Goal: Task Accomplishment & Management: Use online tool/utility

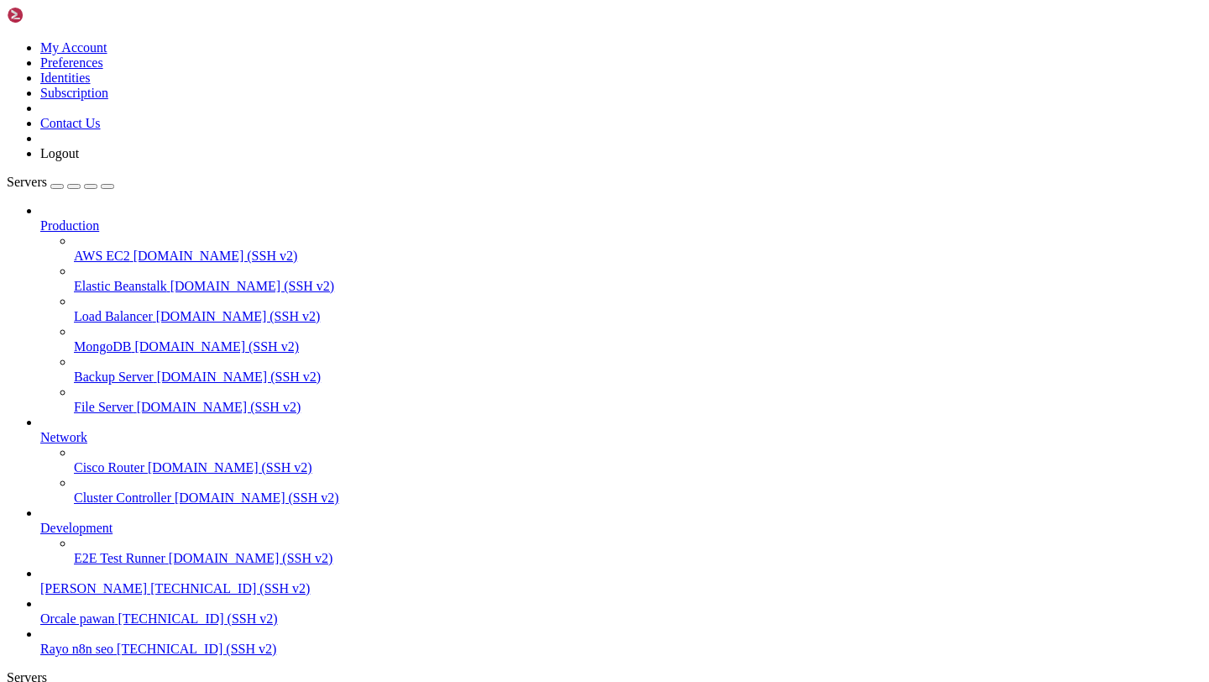
scroll to position [85, 0]
click at [7, 40] on icon at bounding box center [7, 40] width 0 height 0
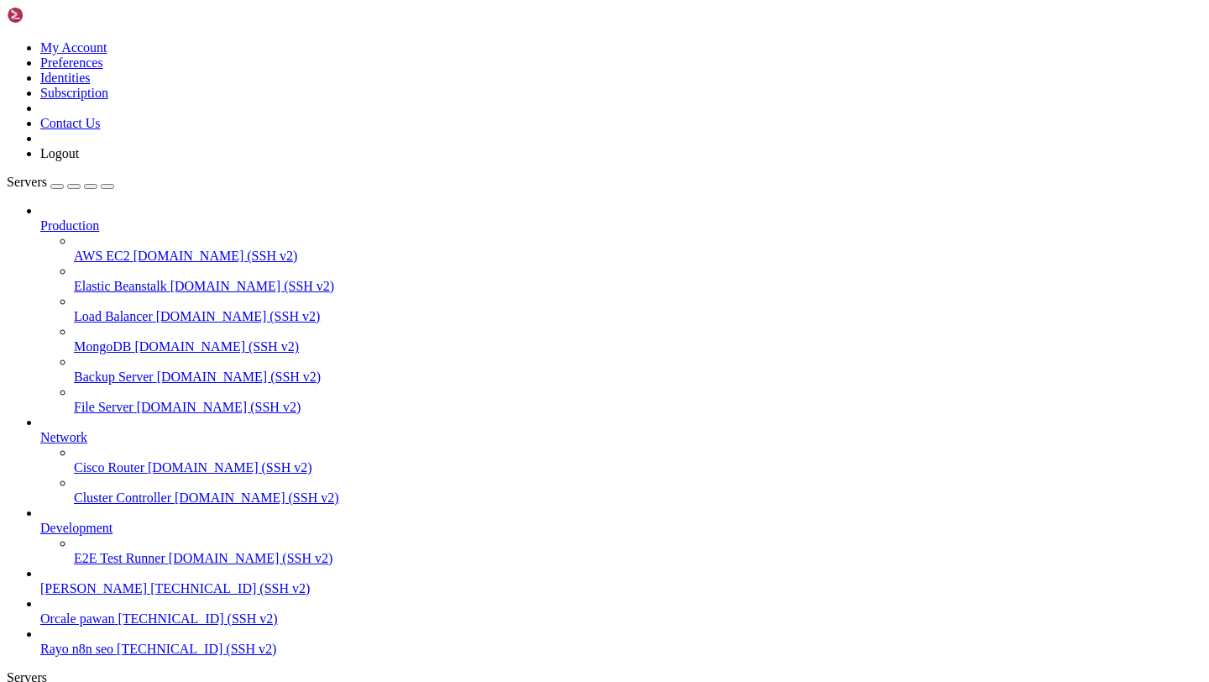
drag, startPoint x: 14, startPoint y: 1450, endPoint x: 613, endPoint y: 1536, distance: 604.7
drag, startPoint x: 14, startPoint y: 1442, endPoint x: 607, endPoint y: 1545, distance: 601.7
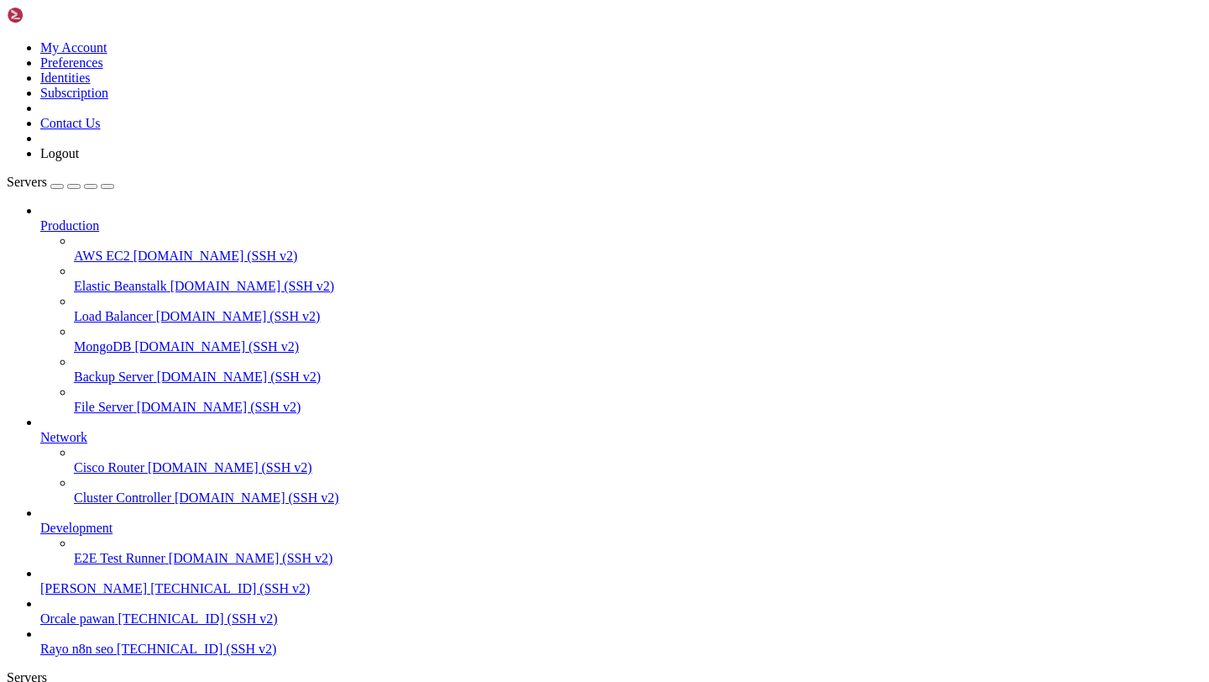
copy div "ubuntu@dev-rayo : ~/Rayo-backend $ sudo lsof -i :8000 COMMAND PID USER FD TYPE …"
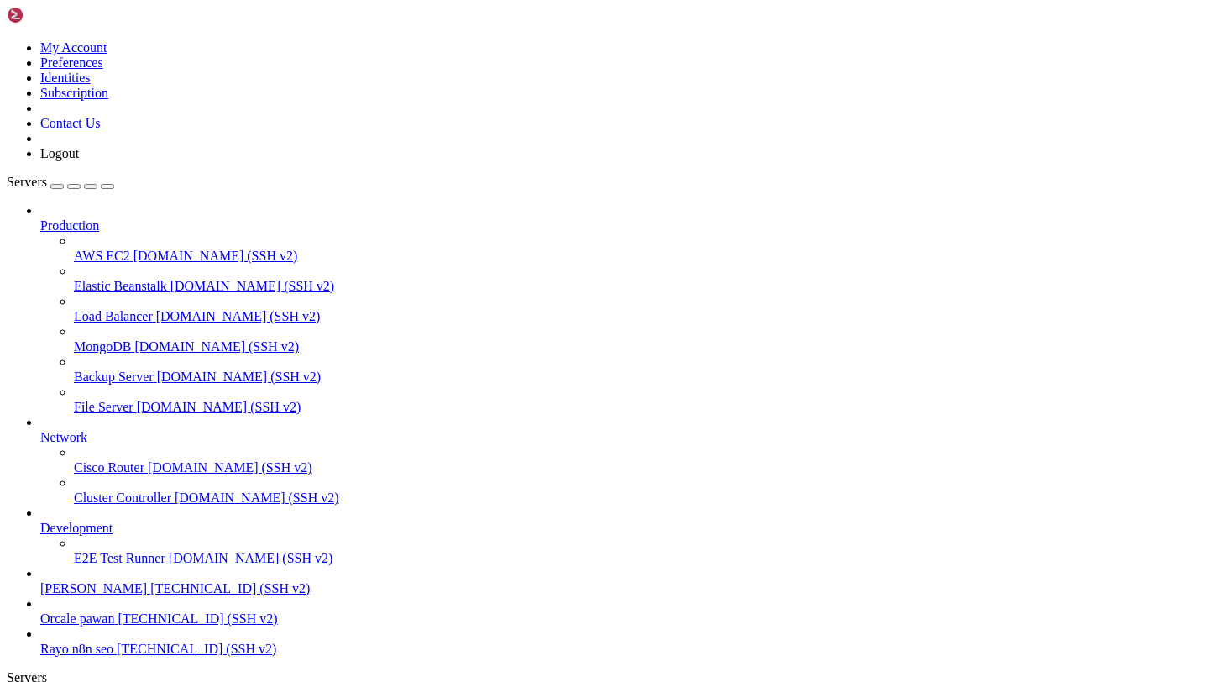
scroll to position [670, 0]
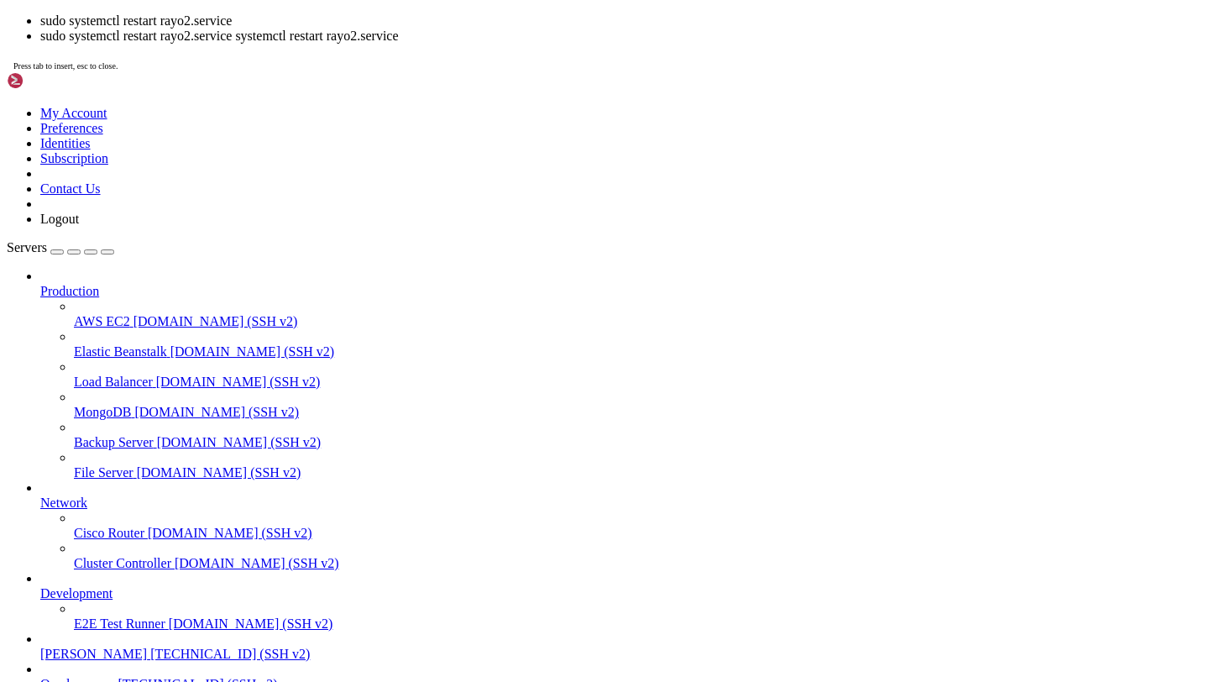
scroll to position [698, 0]
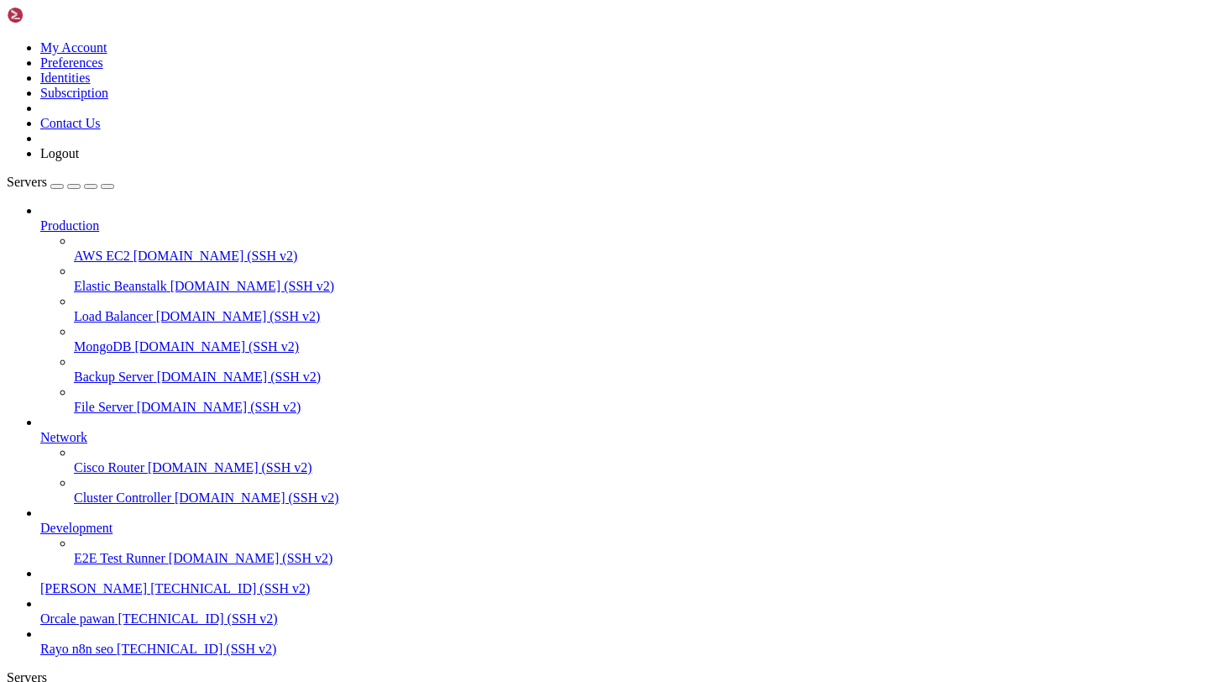
drag, startPoint x: 469, startPoint y: 1292, endPoint x: 601, endPoint y: 1285, distance: 132.0
paste textarea "sudo kill -9 4057794 4057798 4057799 4057800 4057801 4057802"
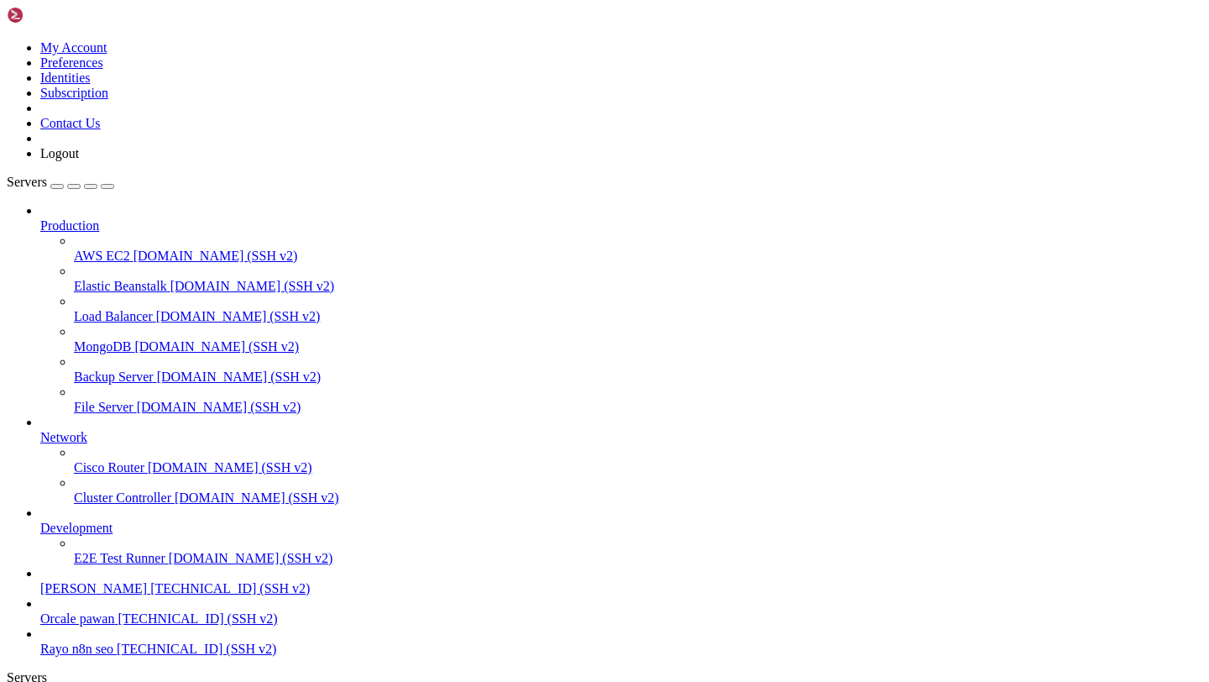
type textarea "sudo kill -9 4057794 4057798 4057799 4057800 4057801 4057802"
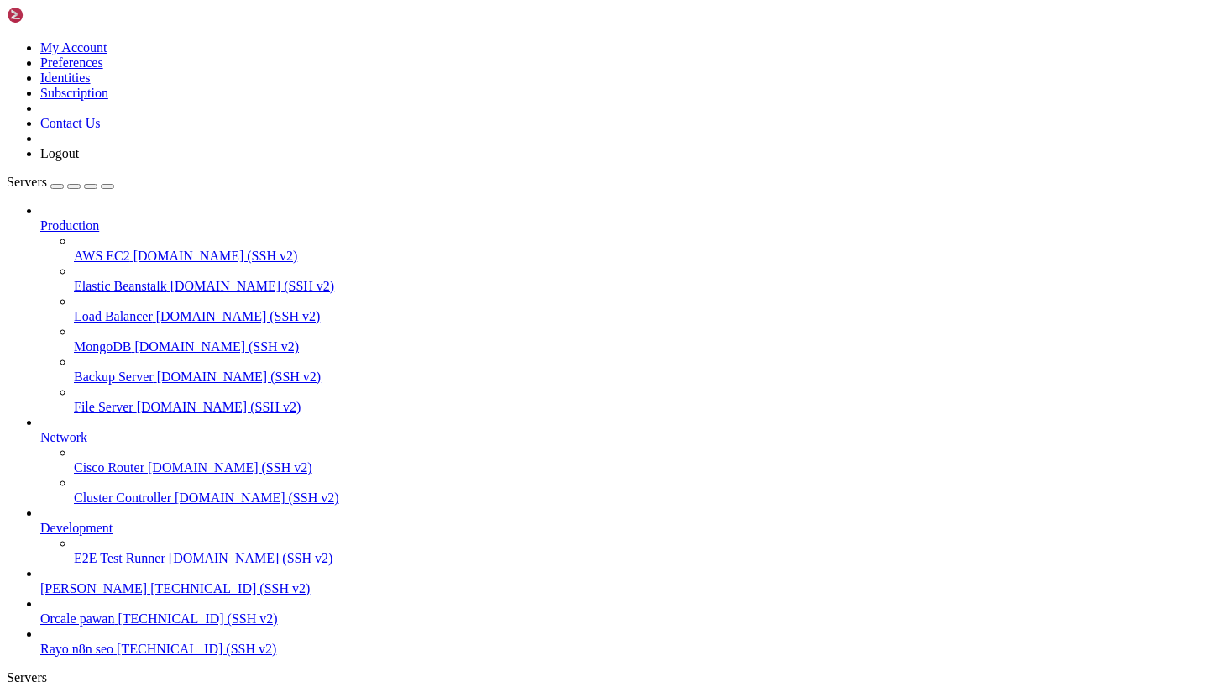
scroll to position [950, 0]
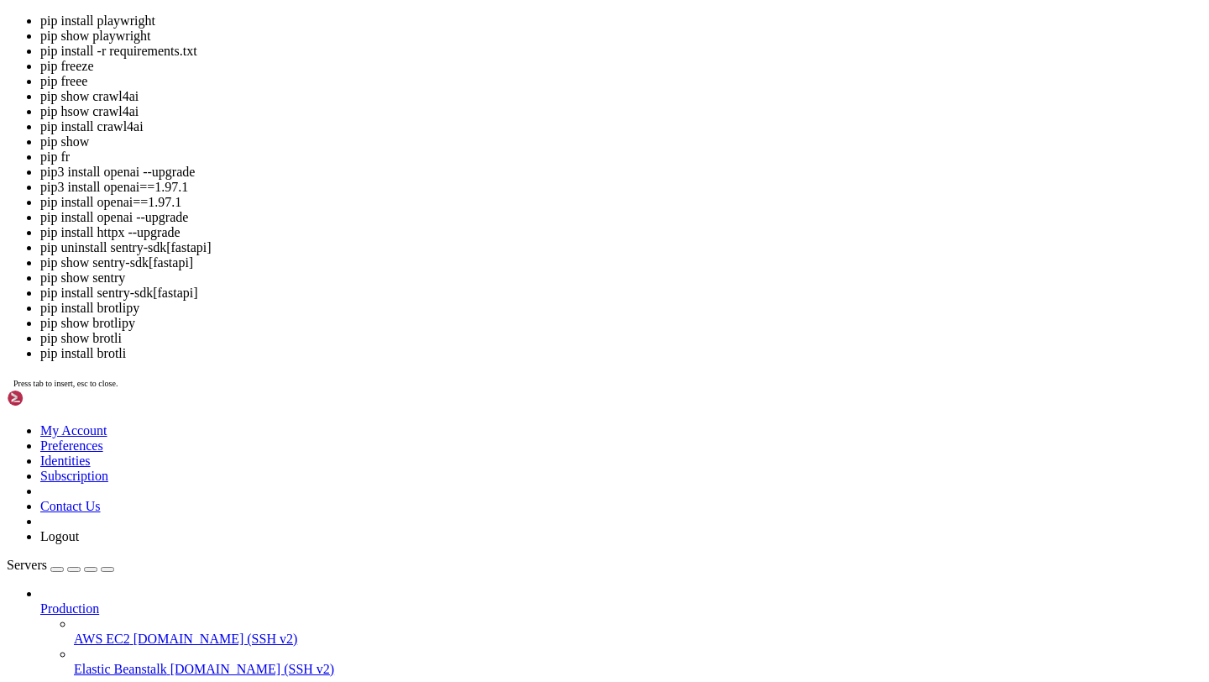
scroll to position [1061, 0]
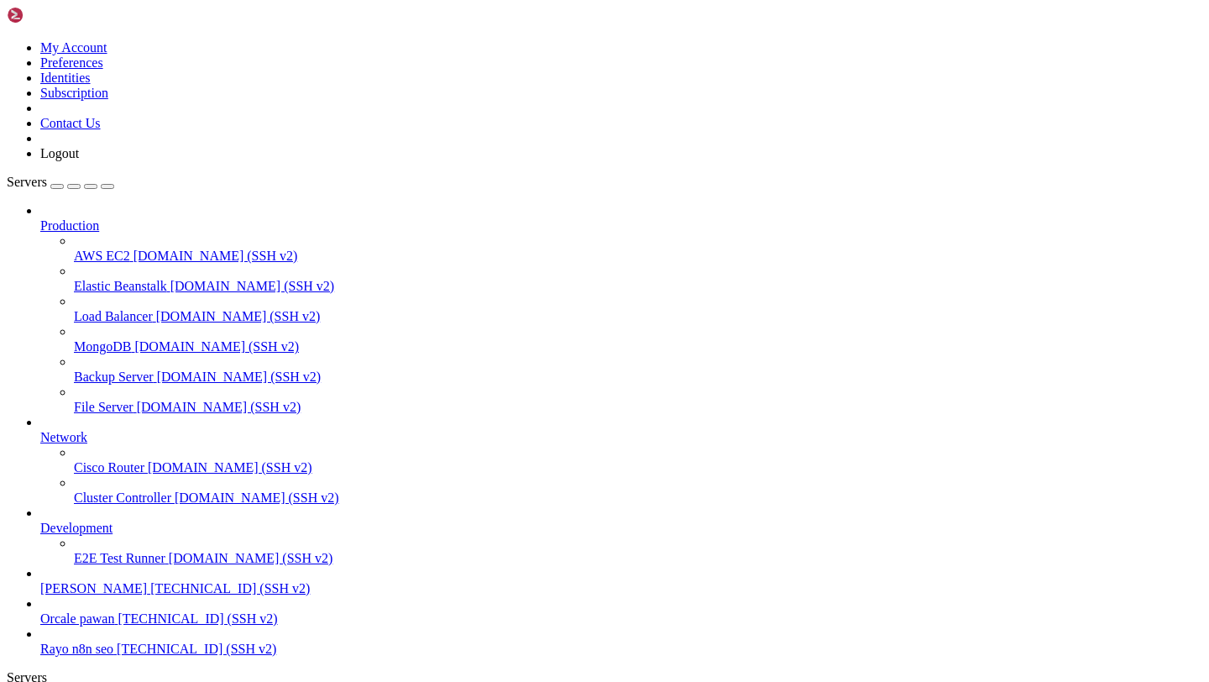
scroll to position [1243, 0]
copy div "[DATE] 17:47:23,873 - fastapi_app - INFO - Token verified successfully for user…"
drag, startPoint x: 15, startPoint y: 1095, endPoint x: 506, endPoint y: 1239, distance: 511.9
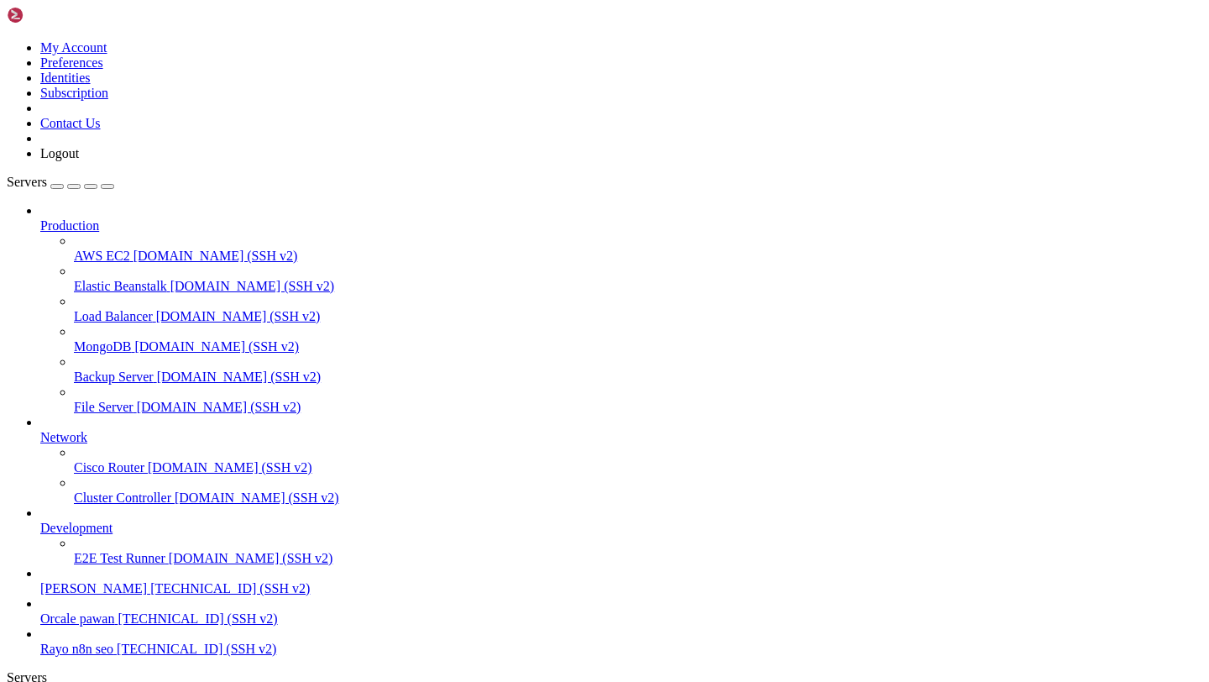
scroll to position [1815, 0]
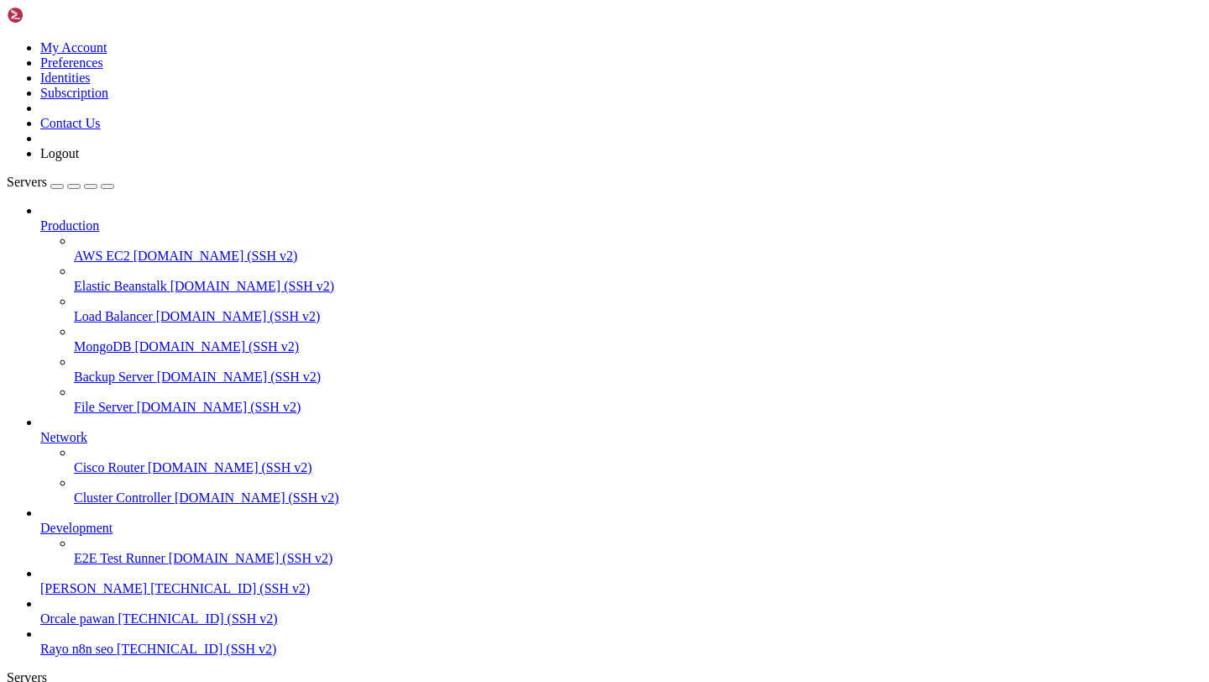
drag, startPoint x: 17, startPoint y: 1442, endPoint x: 597, endPoint y: 1542, distance: 588.8
copy div "venv) ubuntu@dev-rayo : ~/Rayo-backend $ sudo lsof -i :8000 COMMAND PID USER FD…"
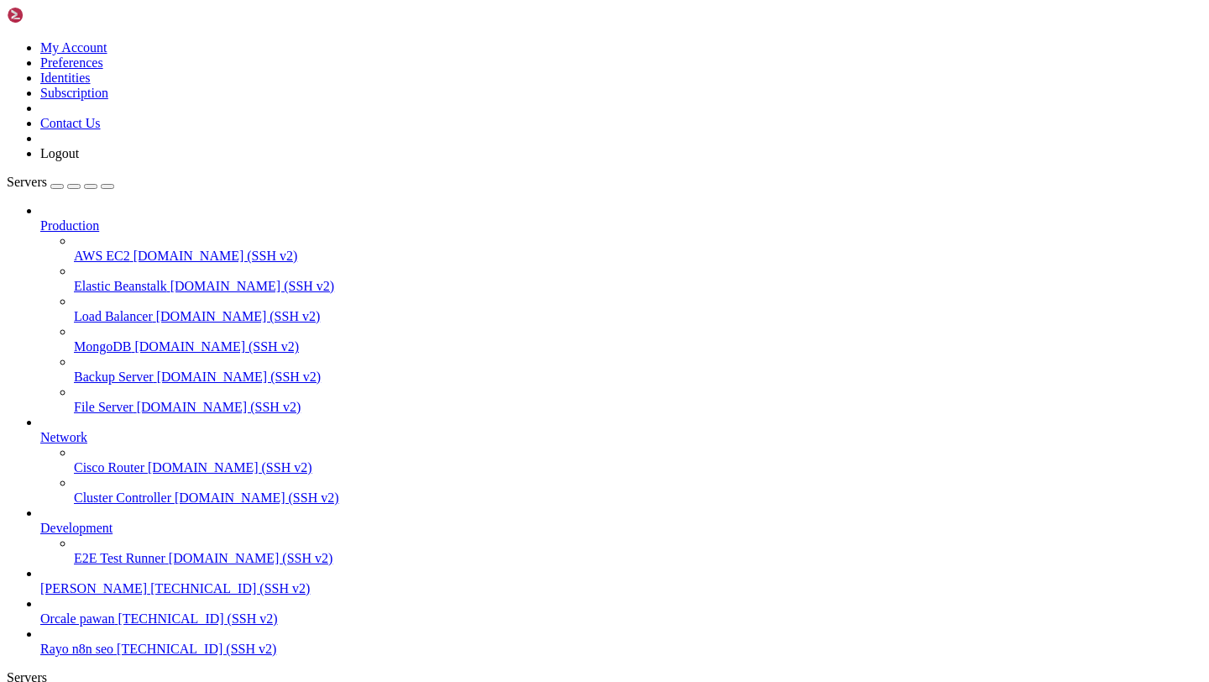
scroll to position [2150, 0]
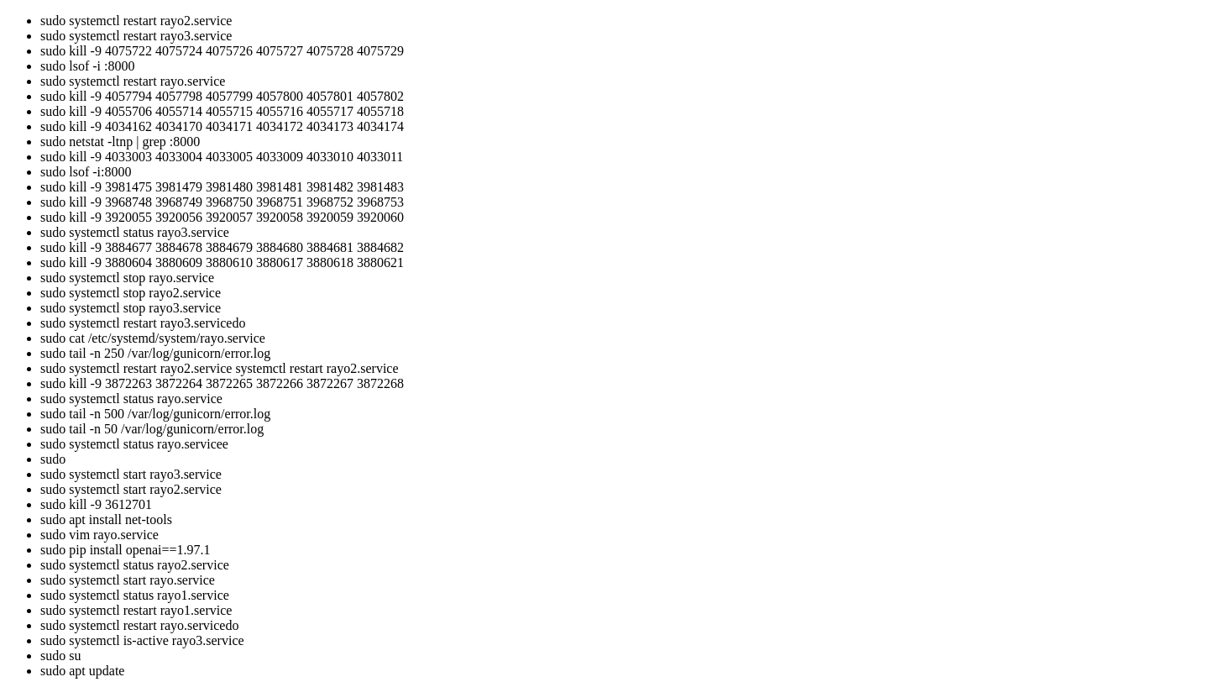
scroll to position [2443, 0]
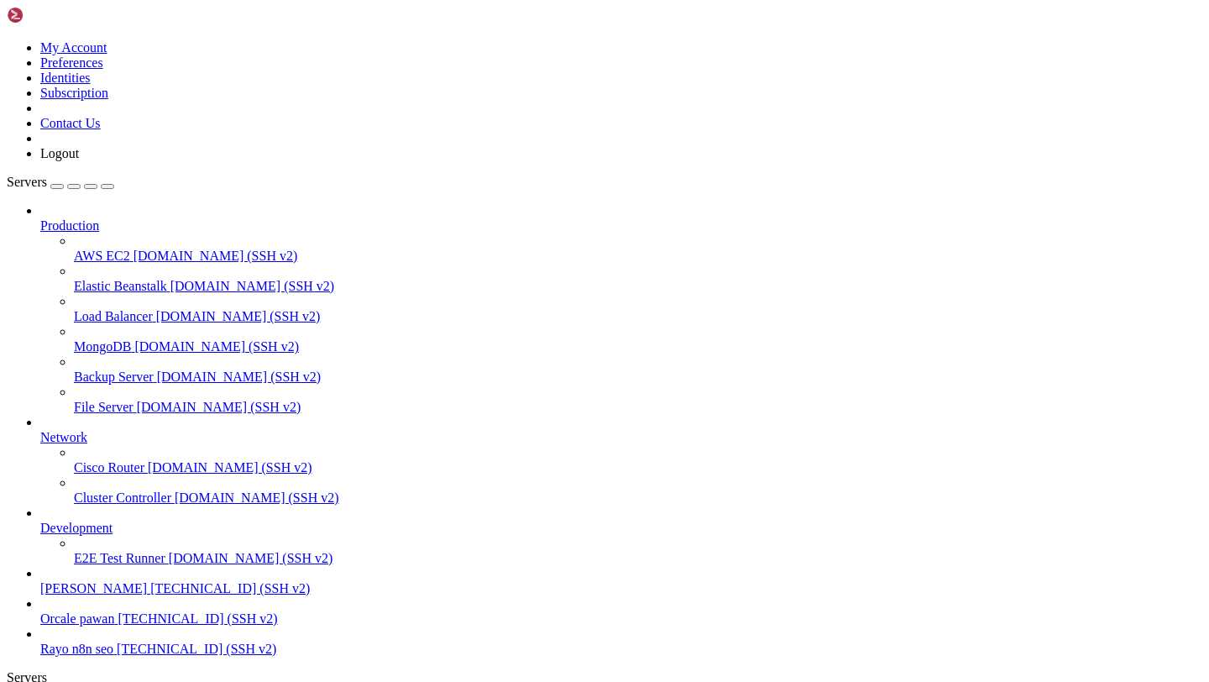
drag, startPoint x: 17, startPoint y: 1332, endPoint x: 51, endPoint y: 1334, distance: 34.5
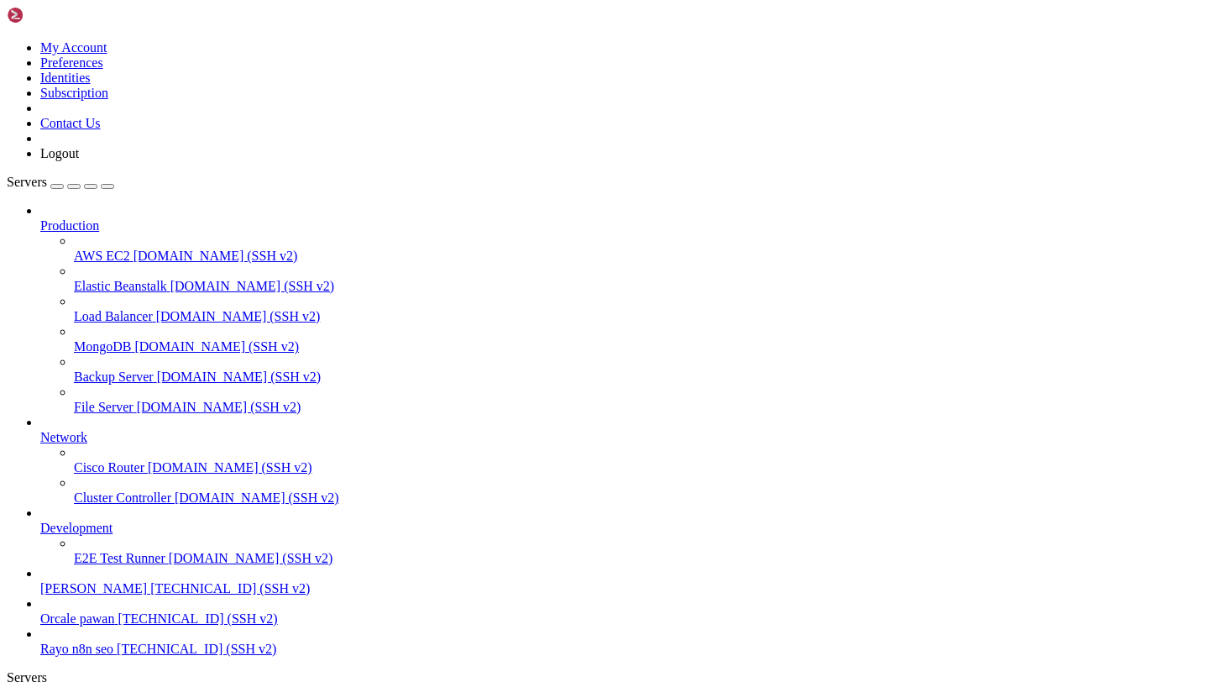
copy div "/home/ubuntu/Rayo-backend/app/api/v1/endpoints/project_images.py:77 [DATE] 17:5…"
drag, startPoint x: 14, startPoint y: 1330, endPoint x: 107, endPoint y: 1535, distance: 225.1
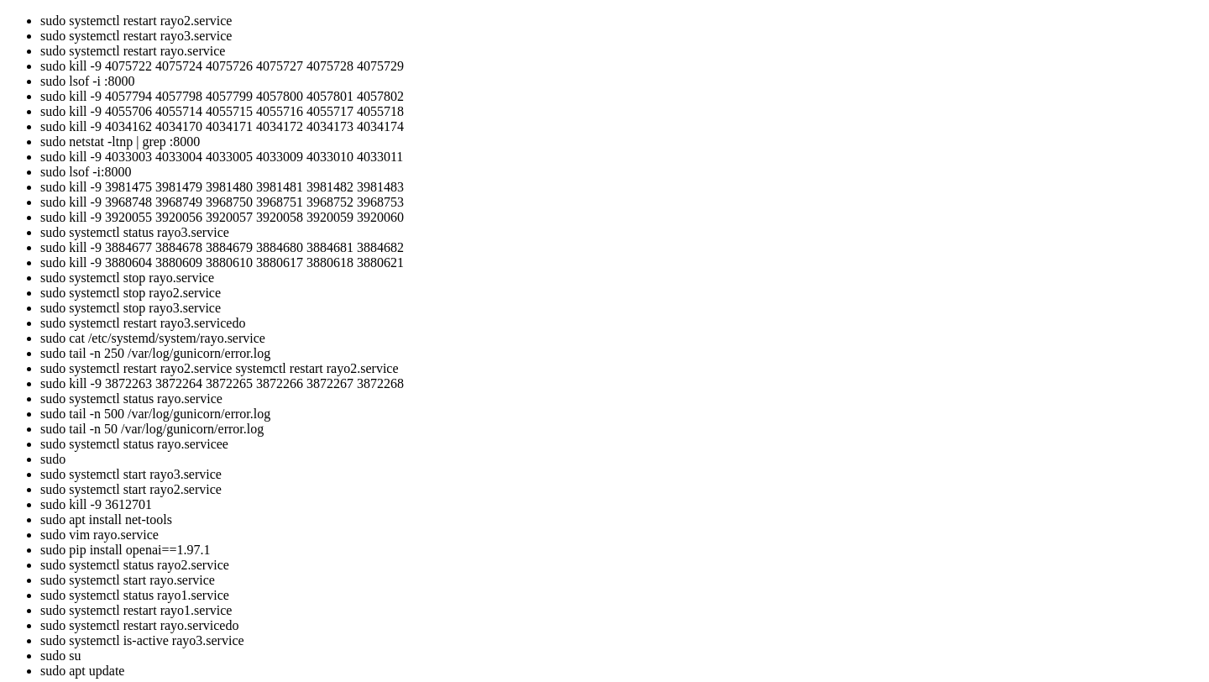
scroll to position [5306, 0]
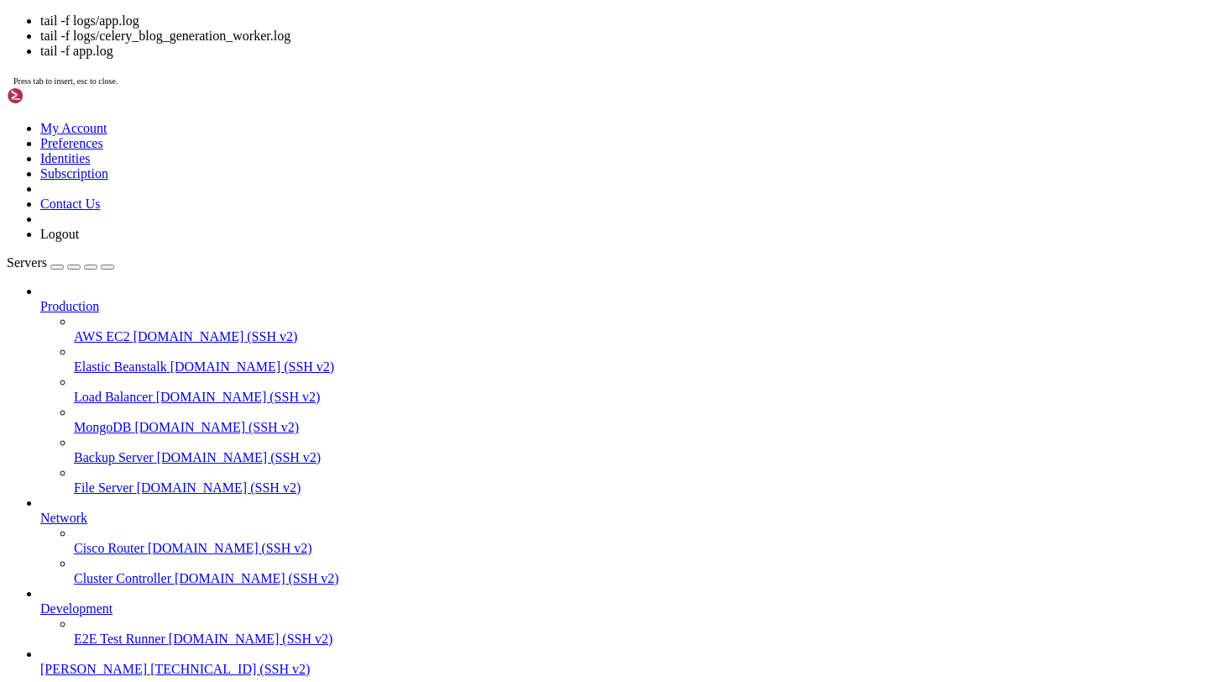
scroll to position [5572, 0]
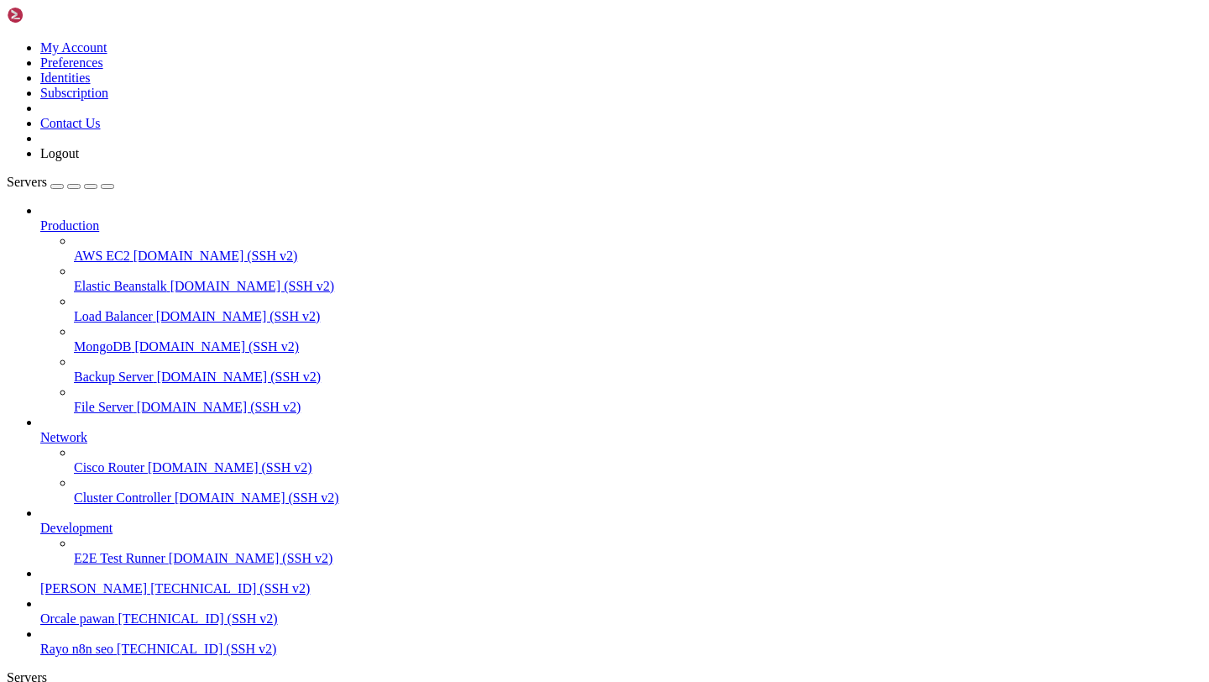
drag, startPoint x: 12, startPoint y: 1305, endPoint x: 376, endPoint y: 1535, distance: 430.9
copy div "[DATE] 17:59:07,503 - fastapi_app - INFO - Supabase upload response attributes:…"
drag, startPoint x: 500, startPoint y: 1542, endPoint x: 15, endPoint y: 1333, distance: 527.6
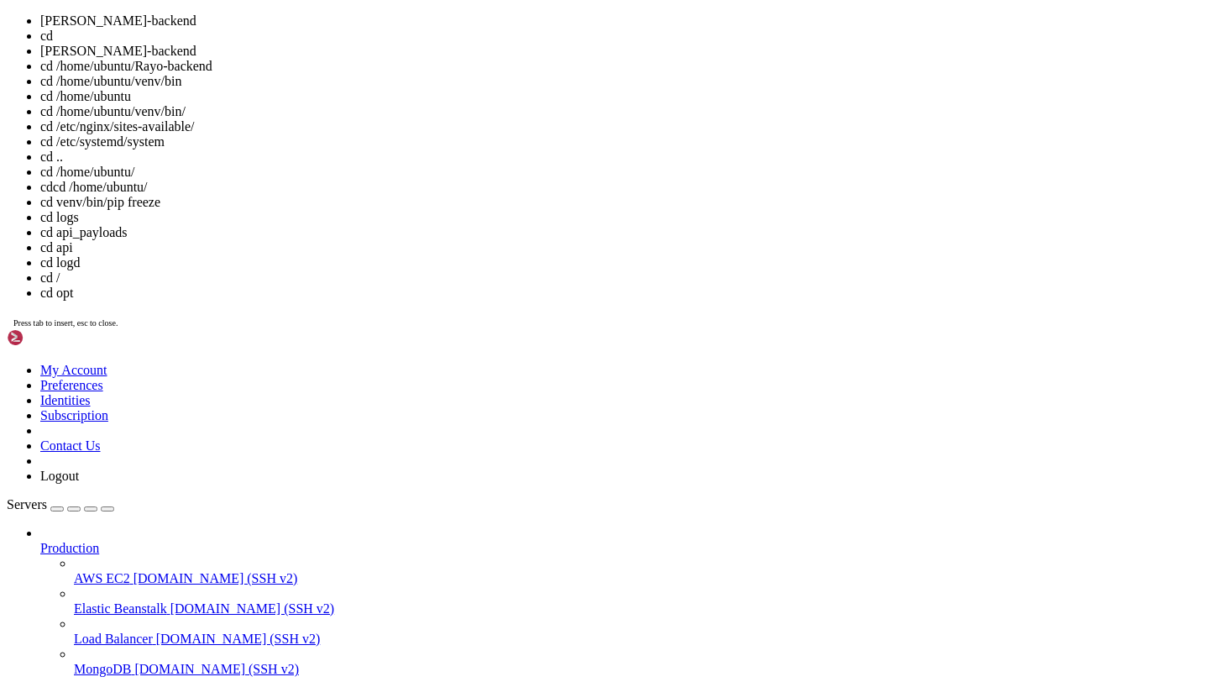
scroll to position [94, 0]
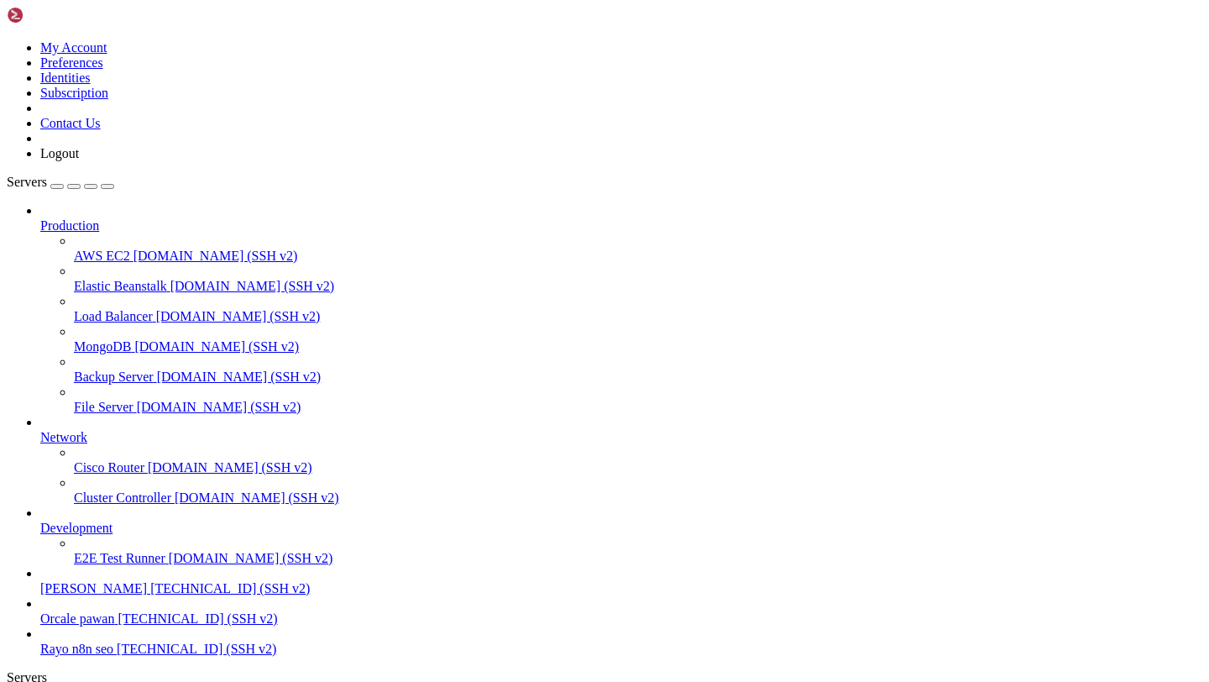
drag, startPoint x: 15, startPoint y: 1219, endPoint x: 236, endPoint y: 1553, distance: 400.5
drag, startPoint x: 231, startPoint y: 1555, endPoint x: 123, endPoint y: 1387, distance: 199.8
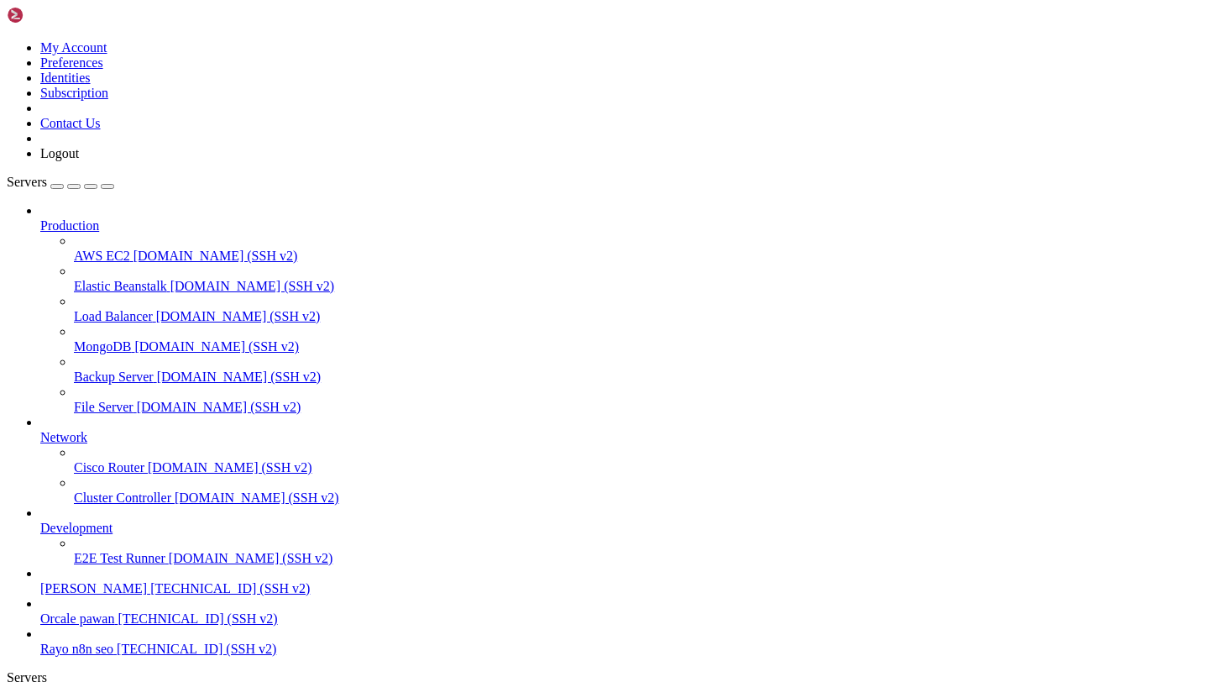
drag, startPoint x: 14, startPoint y: 1050, endPoint x: 294, endPoint y: 1528, distance: 553.5
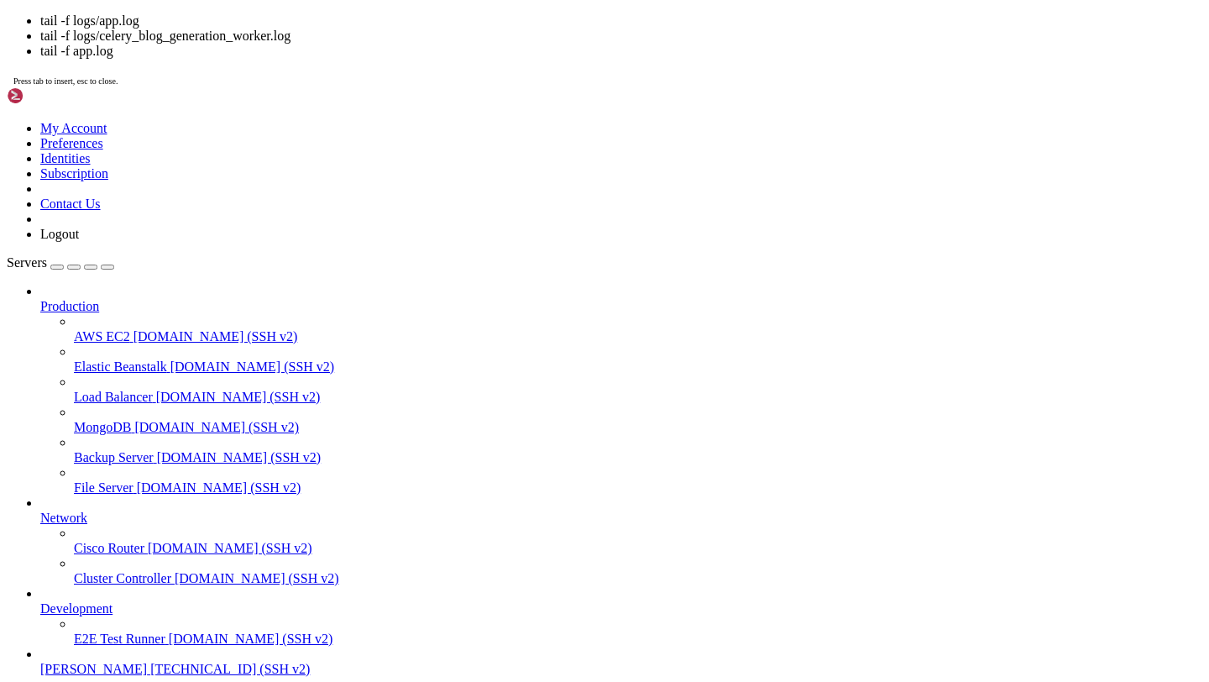
scroll to position [335, 0]
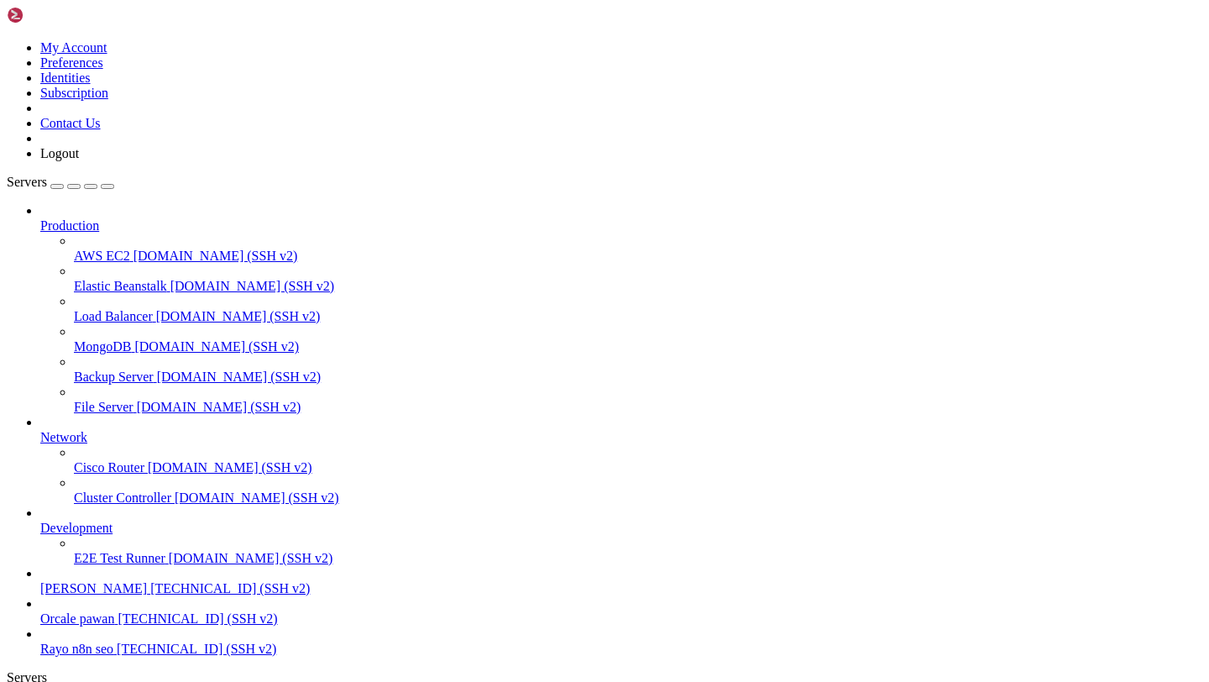
copy div "[DATE] 18:02:30,934 - fastapi_app - INFO - Supabase upload response type: <clas…"
drag, startPoint x: 15, startPoint y: 1296, endPoint x: 519, endPoint y: 1556, distance: 566.6
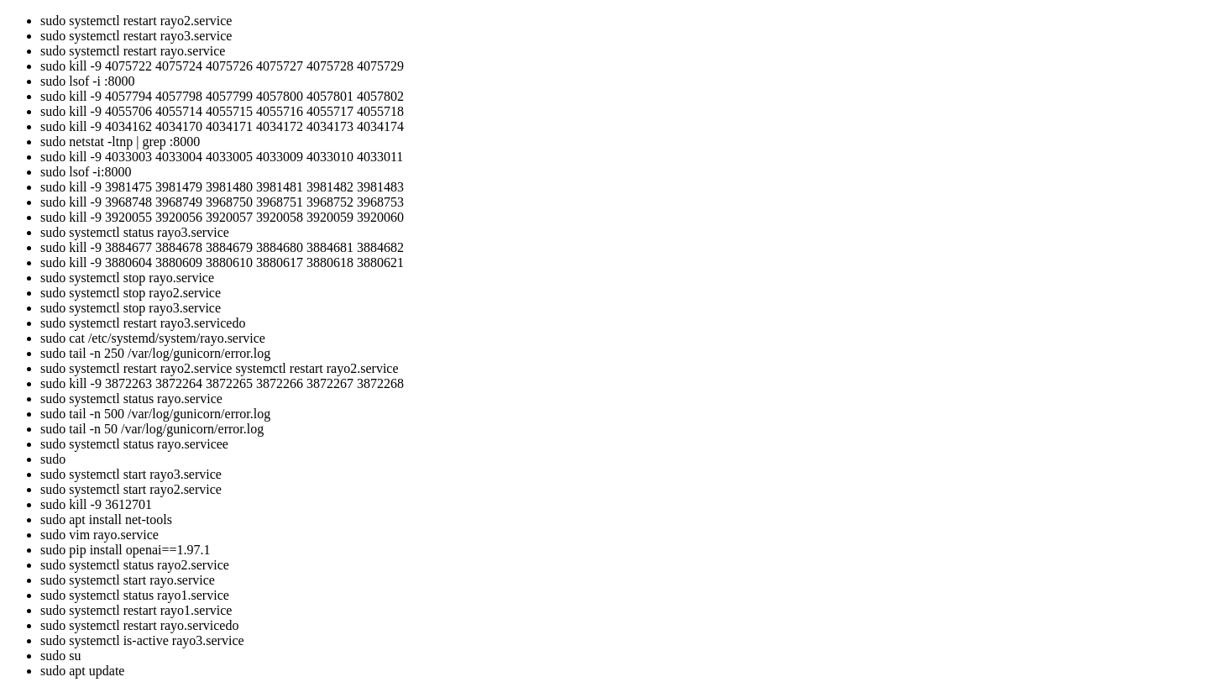
scroll to position [321, 0]
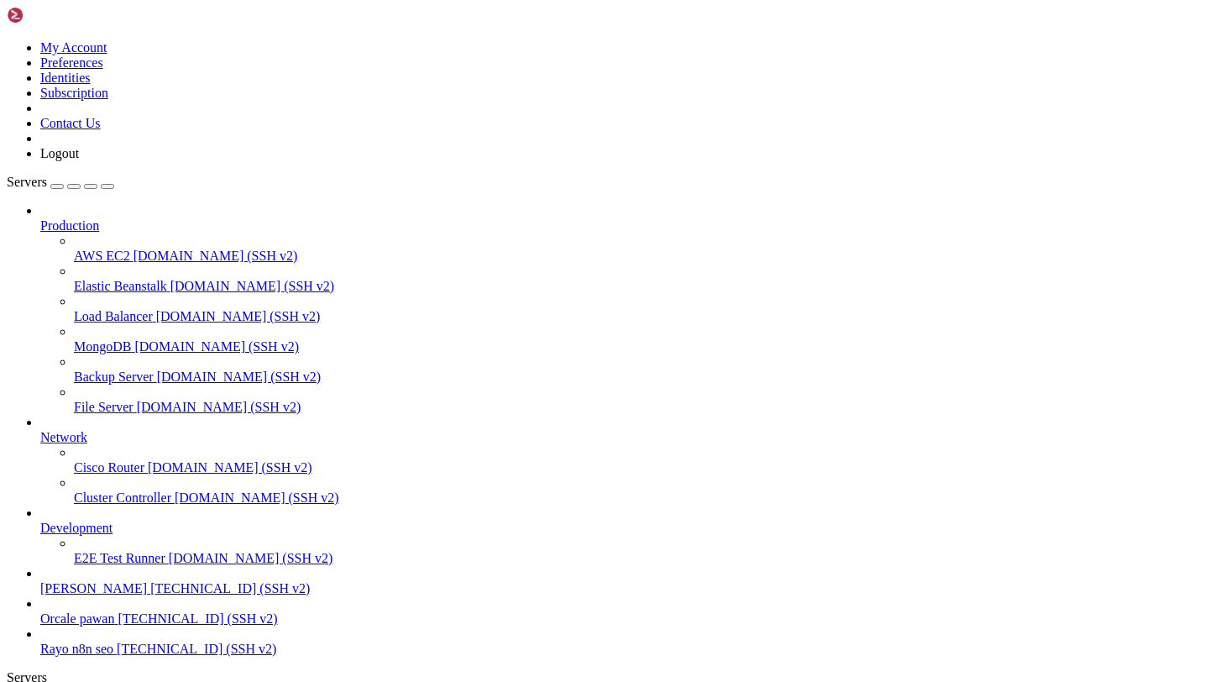
drag, startPoint x: 16, startPoint y: 1343, endPoint x: 477, endPoint y: 1544, distance: 503.1
copy div "ubuntu@dev-rayo : ~/Rayo-backend $ tail -f logs/app.log [DATE] 18:05:00,989 - f…"
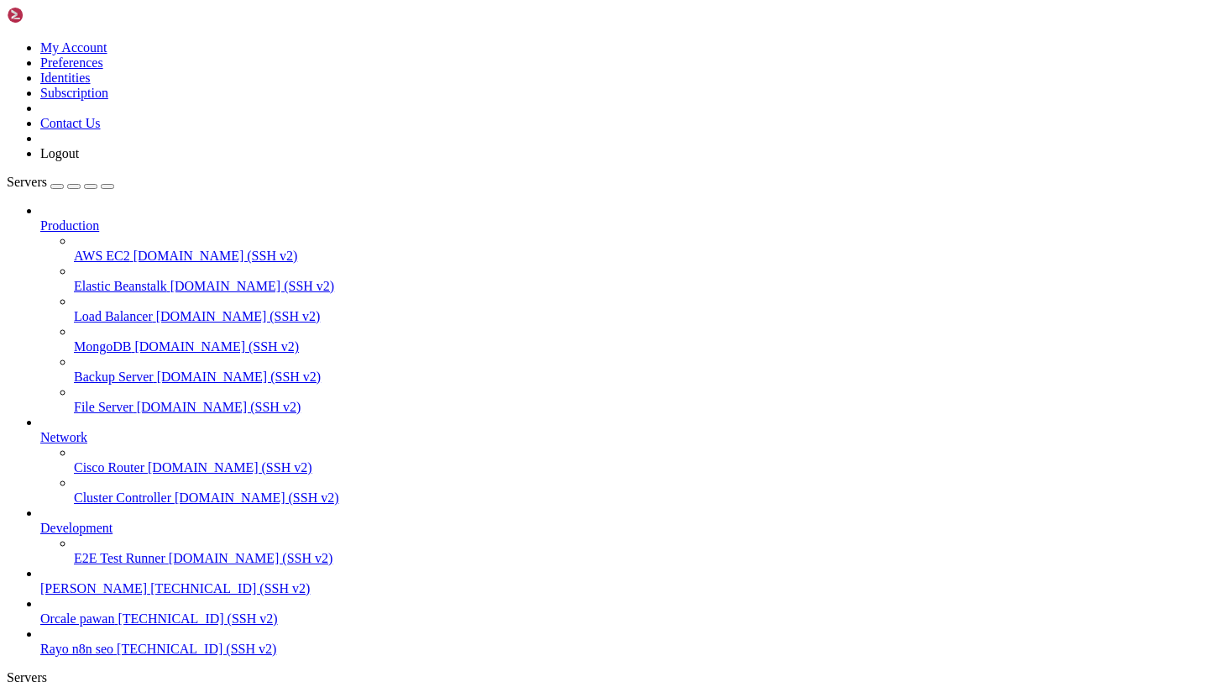
scroll to position [628, 0]
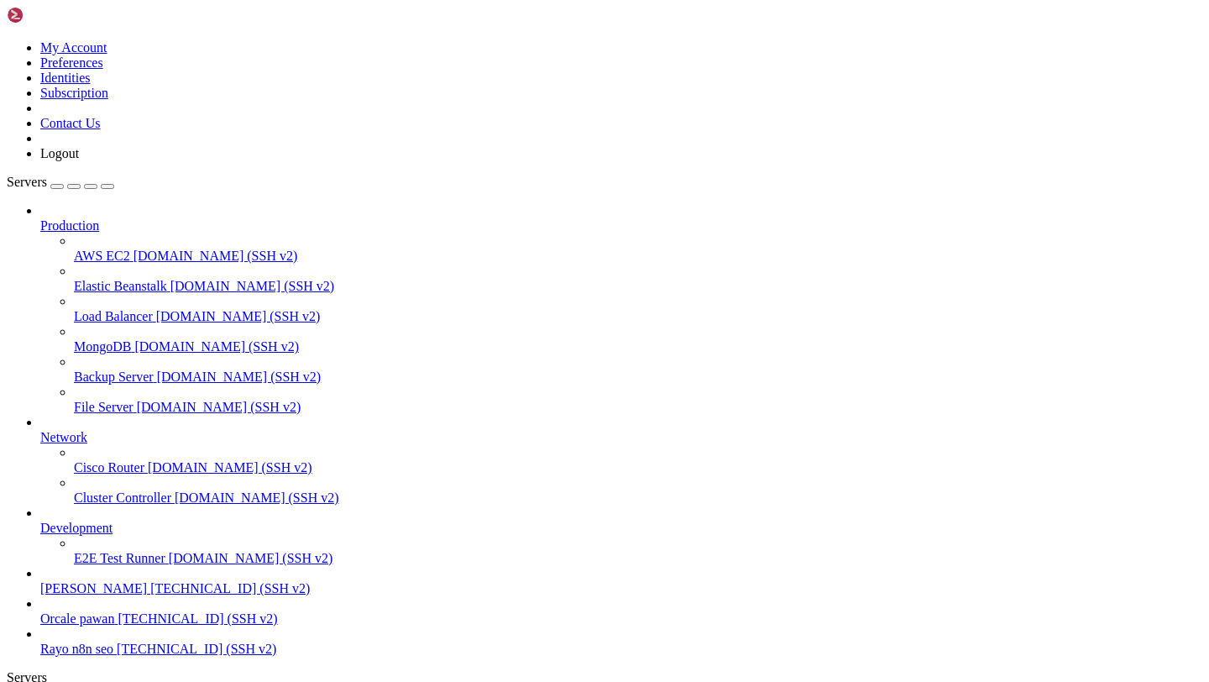
copy div "ubuntu@dev-rayo : ~/Rayo-backend $ sudo lsof -i :8000 COMMAND PID USER FD TYPE …"
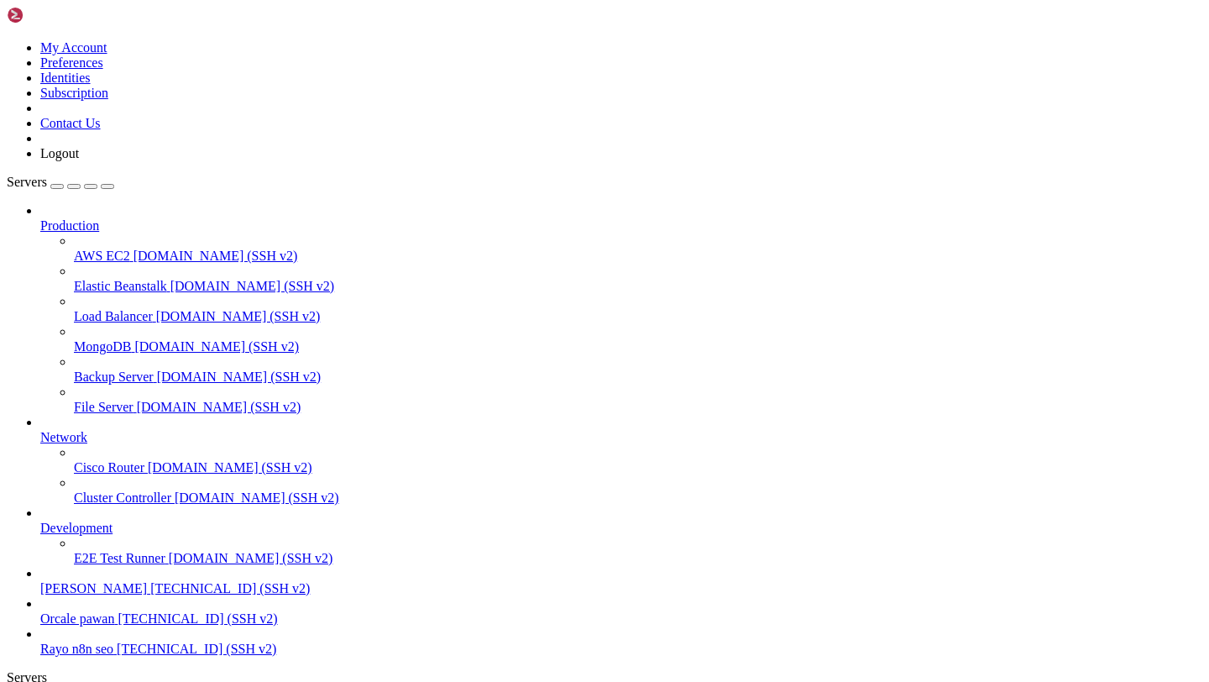
drag, startPoint x: 14, startPoint y: 1447, endPoint x: 600, endPoint y: 1540, distance: 593.4
